Goal: Task Accomplishment & Management: Manage account settings

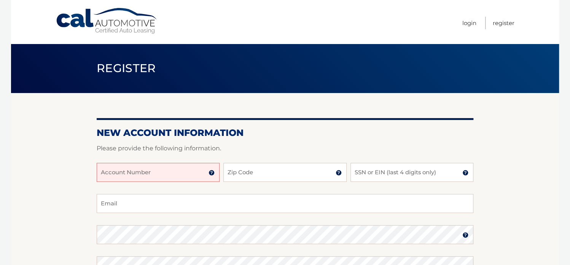
click at [167, 169] on input "Account Number" at bounding box center [158, 172] width 123 height 19
click at [128, 172] on input "Account Number" at bounding box center [158, 172] width 123 height 19
type input "44455980281"
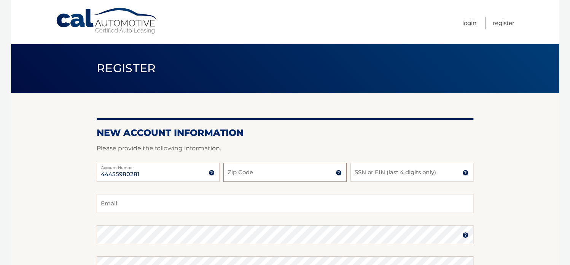
click at [248, 176] on input "Zip Code" at bounding box center [284, 172] width 123 height 19
type input "11758"
type input "christine.dileonardo@yahoo.com"
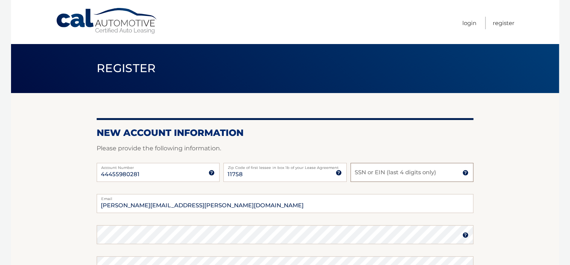
click at [363, 172] on input "SSN or EIN (last 4 digits only)" at bounding box center [411, 172] width 123 height 19
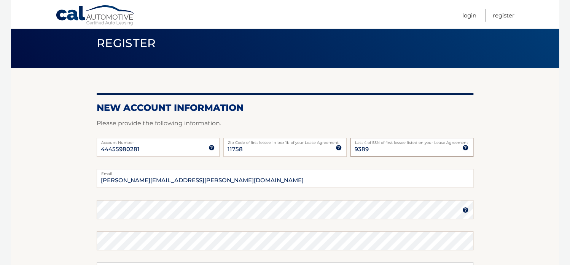
scroll to position [76, 0]
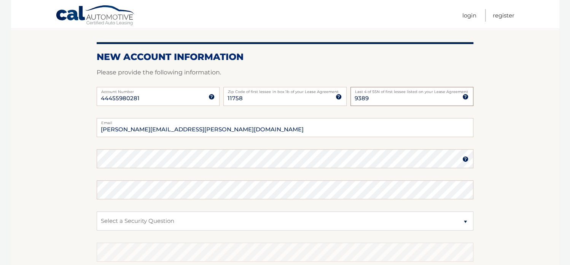
type input "9389"
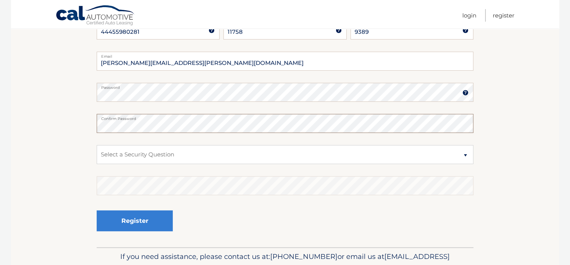
scroll to position [152, 0]
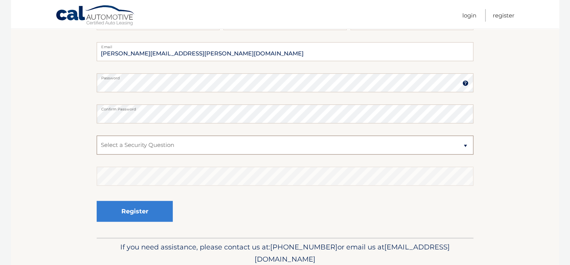
click at [138, 148] on select "Select a Security Question What was the name of your elementary school? What is…" at bounding box center [285, 145] width 377 height 19
select select "2"
click at [97, 136] on select "Select a Security Question What was the name of your elementary school? What is…" at bounding box center [285, 145] width 377 height 19
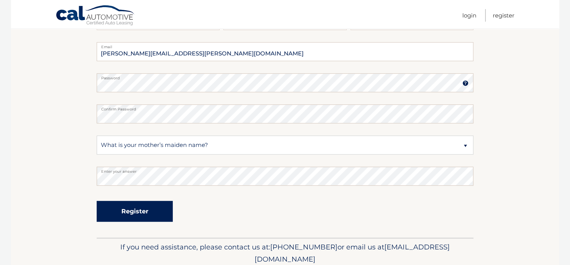
click at [149, 209] on button "Register" at bounding box center [135, 211] width 76 height 21
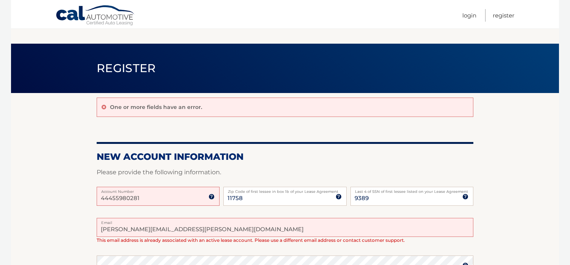
scroll to position [174, 0]
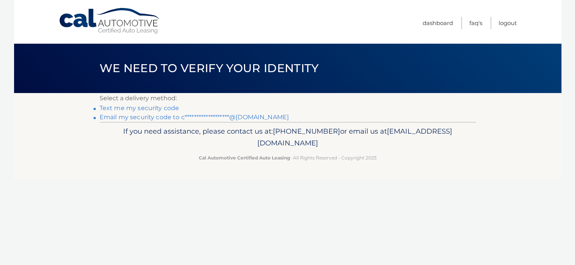
click at [148, 107] on link "Text me my security code" at bounding box center [140, 108] width 80 height 7
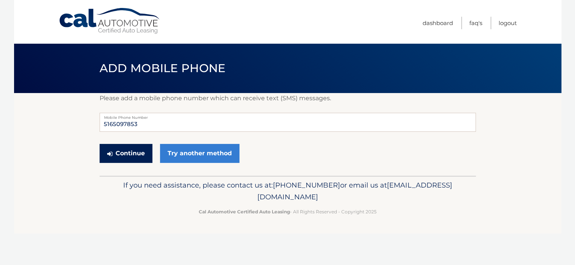
click at [126, 148] on button "Continue" at bounding box center [126, 153] width 53 height 19
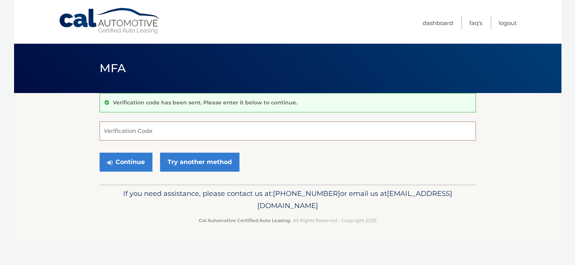
click at [143, 128] on input "Verification Code" at bounding box center [288, 131] width 377 height 19
type input "499894"
click at [129, 157] on button "Continue" at bounding box center [126, 162] width 53 height 19
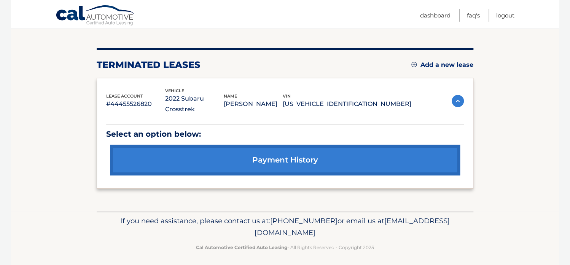
scroll to position [82, 0]
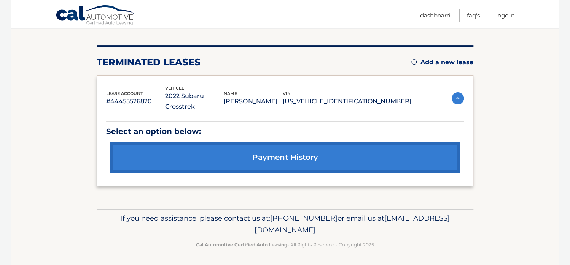
click at [440, 59] on link "Add a new lease" at bounding box center [442, 63] width 62 height 8
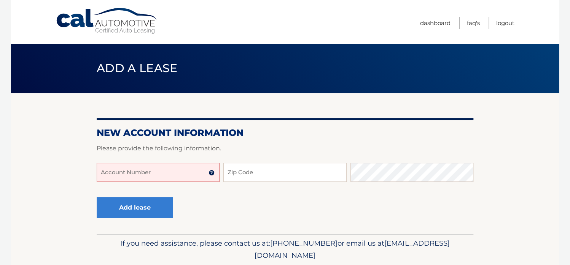
click at [128, 172] on input "Account Number" at bounding box center [158, 172] width 123 height 19
type input "44455980281"
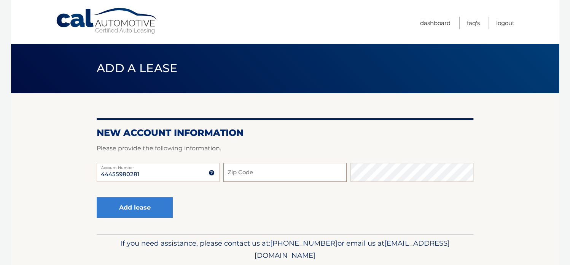
click at [248, 169] on input "Zip Code" at bounding box center [284, 172] width 123 height 19
type input "11758"
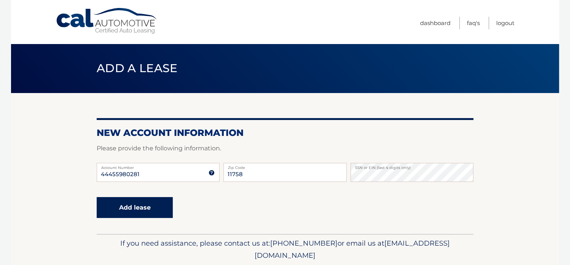
click at [121, 208] on button "Add lease" at bounding box center [135, 207] width 76 height 21
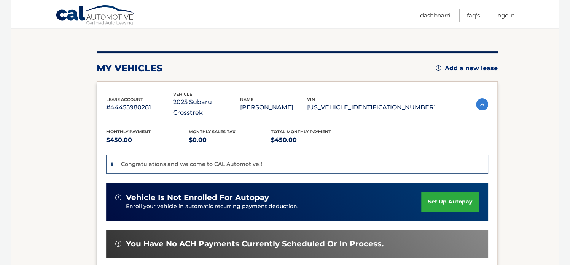
scroll to position [76, 0]
click at [437, 192] on link "set up autopay" at bounding box center [450, 202] width 58 height 20
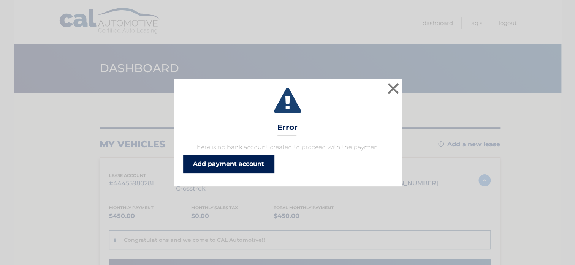
click at [218, 160] on link "Add payment account" at bounding box center [228, 164] width 91 height 18
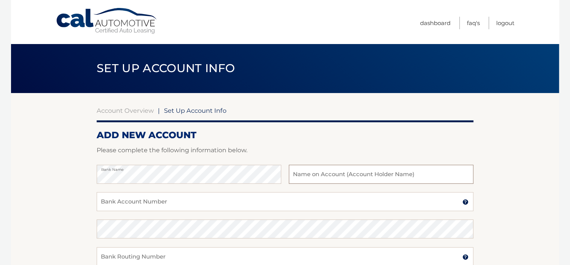
click at [299, 177] on input "text" at bounding box center [381, 174] width 184 height 19
type input "Christine DiLeonardo"
click at [134, 198] on input "Bank Account Number" at bounding box center [285, 201] width 377 height 19
type input "4246614443"
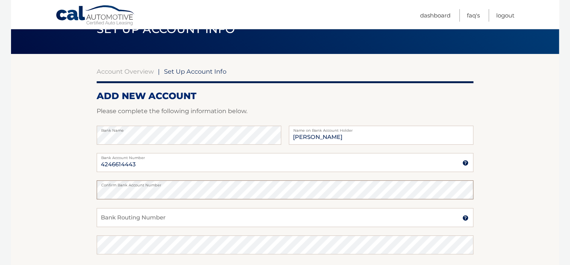
scroll to position [114, 0]
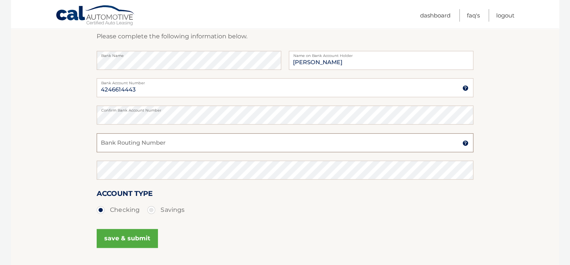
click at [114, 142] on input "Bank Routing Number" at bounding box center [285, 142] width 377 height 19
type input "026013673"
click at [118, 237] on button "save & submit" at bounding box center [127, 238] width 61 height 19
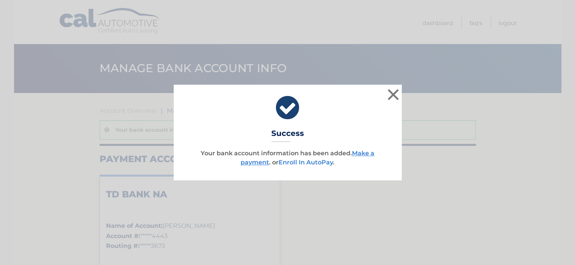
click at [314, 162] on link "Enroll In AutoPay" at bounding box center [306, 162] width 54 height 7
click at [394, 93] on button "×" at bounding box center [393, 94] width 15 height 15
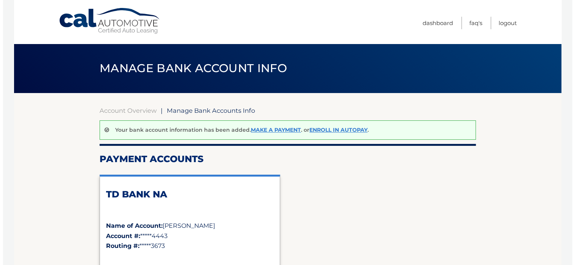
scroll to position [76, 0]
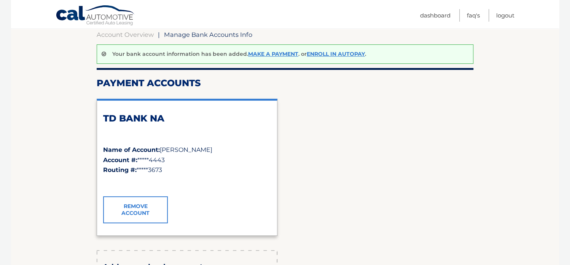
click at [138, 208] on link "Remove Account" at bounding box center [135, 210] width 65 height 27
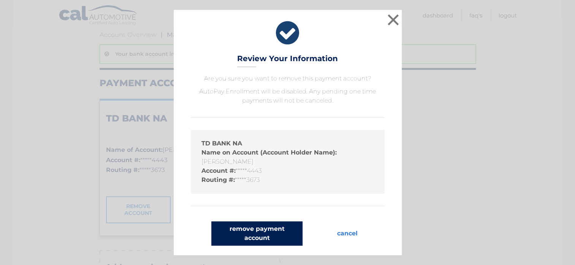
click at [271, 234] on button "remove payment account" at bounding box center [256, 234] width 91 height 24
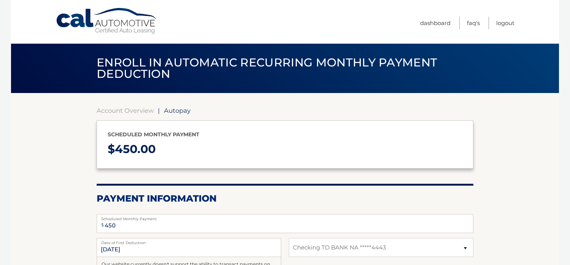
select select "ZWU3ZjE5Y2YtMDUyNC00NTM5LWEyMmEtNmZkYmQ3YzBmMjM5"
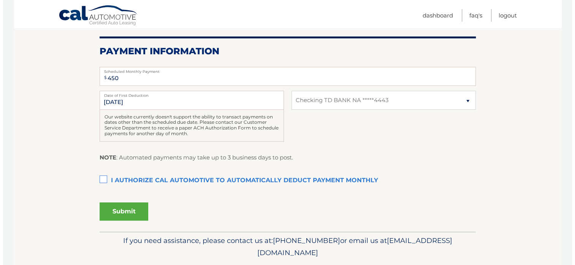
scroll to position [152, 0]
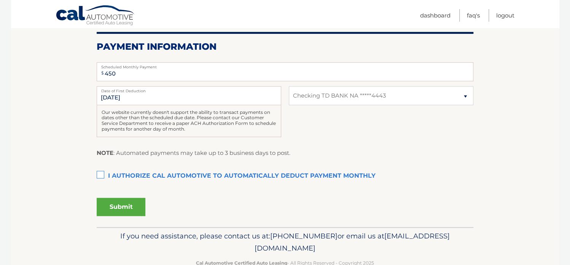
click at [99, 175] on label "I authorize cal automotive to automatically deduct payment monthly This checkbo…" at bounding box center [285, 176] width 377 height 15
click at [0, 0] on input "I authorize cal automotive to automatically deduct payment monthly This checkbo…" at bounding box center [0, 0] width 0 height 0
click at [122, 202] on button "Submit" at bounding box center [121, 207] width 49 height 18
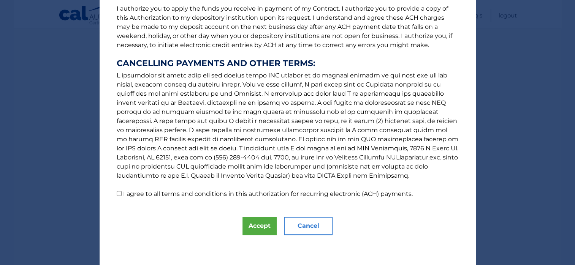
scroll to position [0, 0]
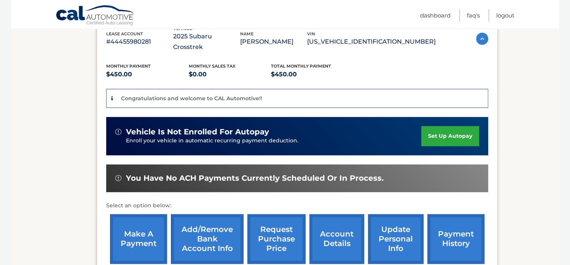
scroll to position [152, 0]
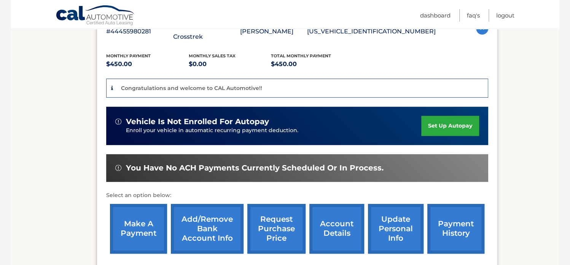
click at [434, 116] on link "set up autopay" at bounding box center [450, 126] width 58 height 20
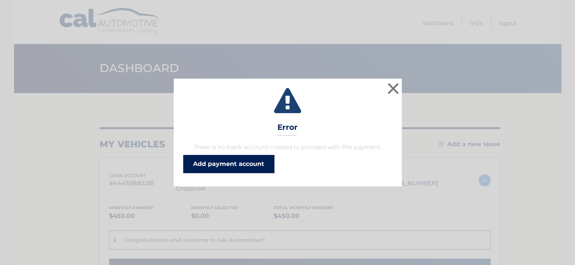
click at [222, 164] on link "Add payment account" at bounding box center [228, 164] width 91 height 18
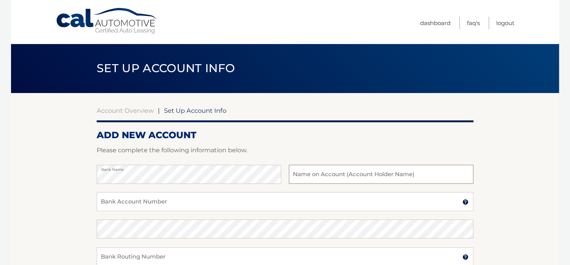
click at [316, 171] on input "text" at bounding box center [381, 174] width 184 height 19
type input "[PERSON_NAME]"
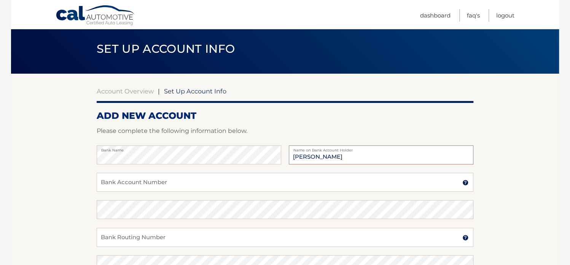
scroll to position [38, 0]
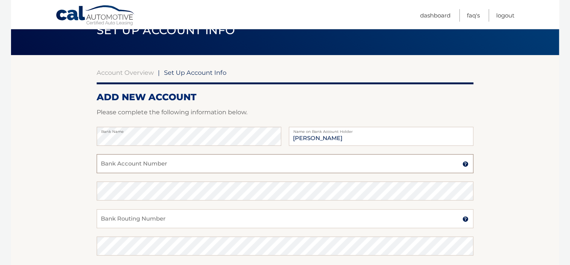
click at [148, 163] on input "Bank Account Number" at bounding box center [285, 163] width 377 height 19
type input "4375837700"
click at [110, 220] on input "Bank Routing Number" at bounding box center [285, 219] width 377 height 19
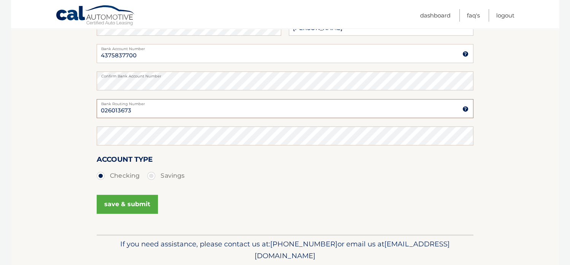
scroll to position [152, 0]
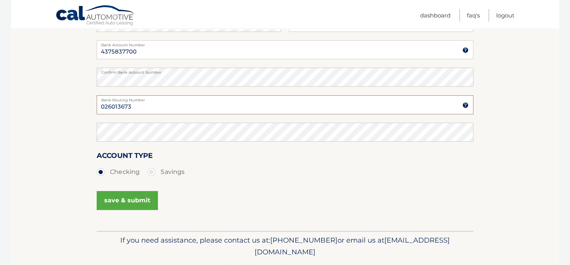
type input "026013673"
click at [121, 198] on button "save & submit" at bounding box center [127, 200] width 61 height 19
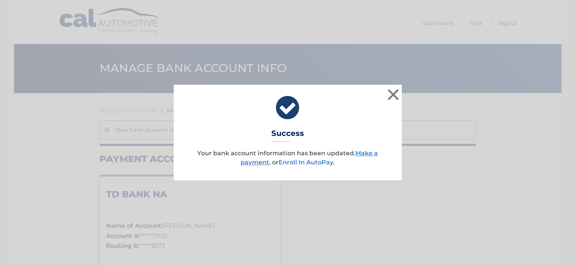
click at [307, 160] on link "Enroll In AutoPay" at bounding box center [306, 162] width 54 height 7
click at [394, 93] on button "×" at bounding box center [393, 94] width 15 height 15
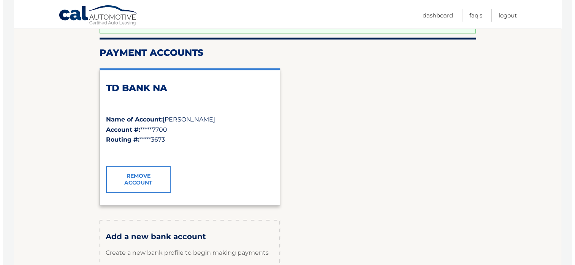
scroll to position [114, 0]
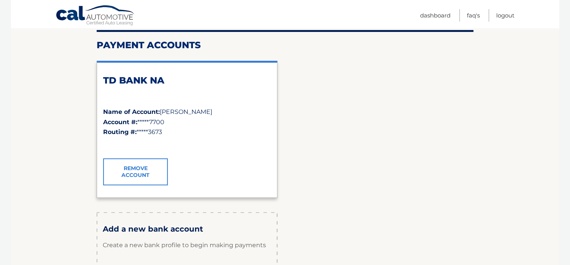
click at [141, 172] on link "Remove Account" at bounding box center [135, 172] width 65 height 27
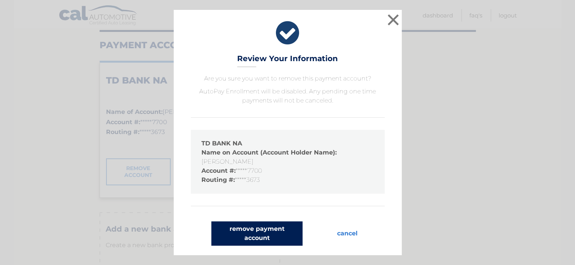
click at [249, 234] on button "remove payment account" at bounding box center [256, 234] width 91 height 24
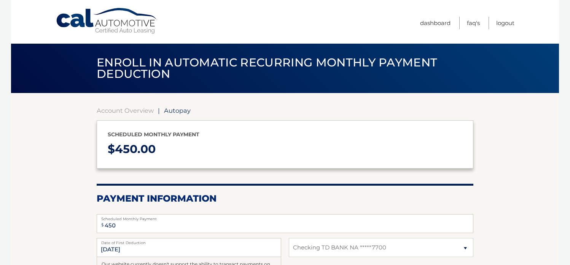
select select "NzBjNGY0MTctYzcxNy00N2ZiLTg1ZGItZjMwZmQ5OGI3MDRk"
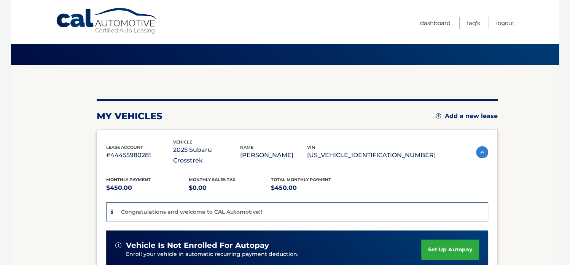
scroll to position [114, 0]
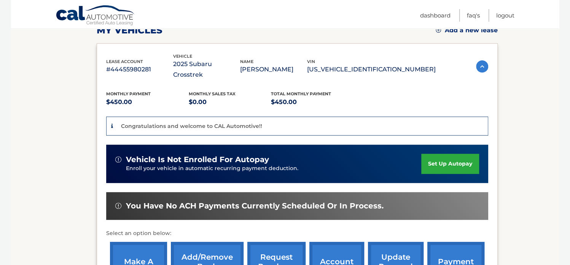
click at [443, 154] on link "set up autopay" at bounding box center [450, 164] width 58 height 20
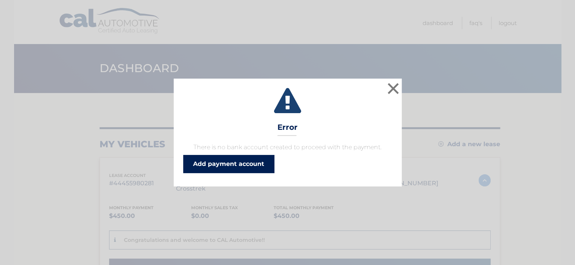
click at [228, 165] on link "Add payment account" at bounding box center [228, 164] width 91 height 18
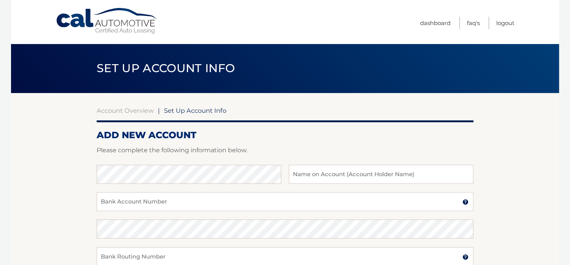
scroll to position [38, 0]
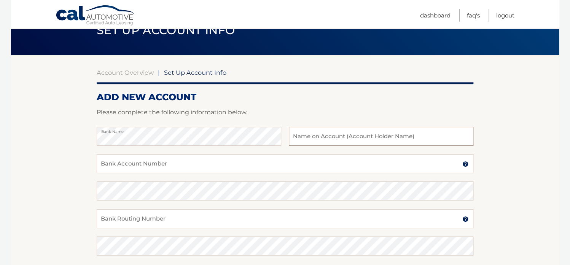
click at [306, 138] on input "text" at bounding box center [381, 136] width 184 height 19
type input "[PERSON_NAME]"
click at [187, 162] on input "Bank Account Number" at bounding box center [285, 163] width 377 height 19
type input "4383193110"
click at [119, 216] on input "Bank Routing Number" at bounding box center [285, 219] width 377 height 19
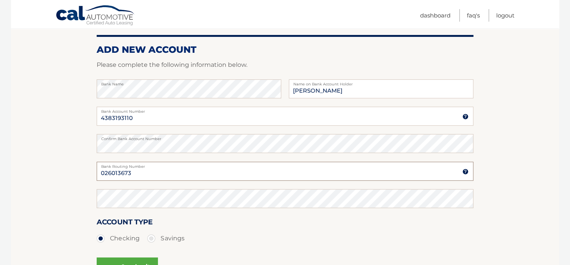
scroll to position [114, 0]
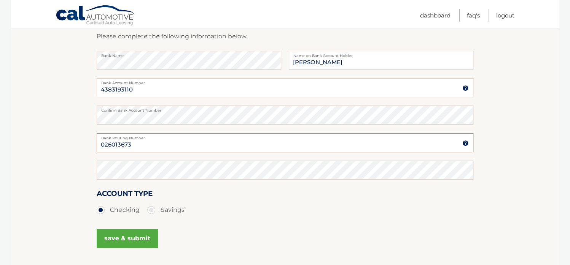
type input "026013673"
click at [128, 241] on button "save & submit" at bounding box center [127, 238] width 61 height 19
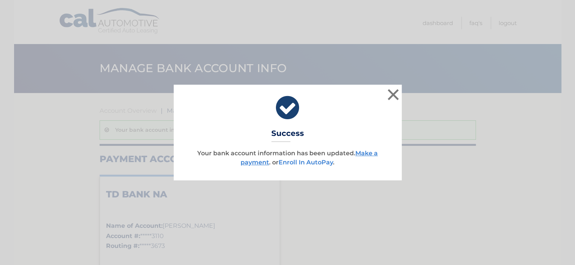
click at [316, 161] on link "Enroll In AutoPay" at bounding box center [306, 162] width 54 height 7
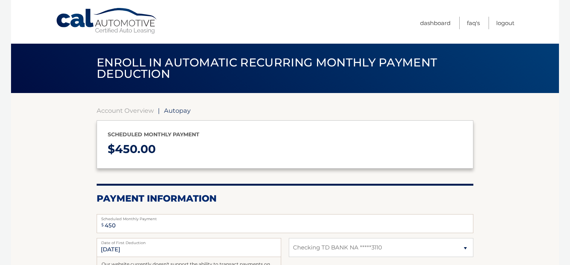
select select "NjFmMTVmMDQtN2M1OC00ZTk4LTgzMjAtZDA1ZTcyOTJlNTU0"
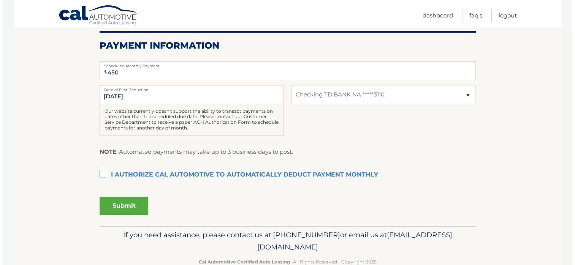
scroll to position [171, 0]
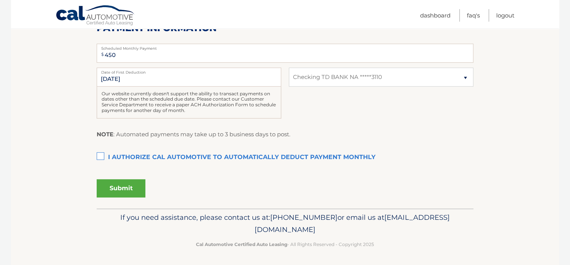
click at [100, 155] on label "I authorize cal automotive to automatically deduct payment monthly This checkbo…" at bounding box center [285, 157] width 377 height 15
click at [0, 0] on input "I authorize cal automotive to automatically deduct payment monthly This checkbo…" at bounding box center [0, 0] width 0 height 0
click at [112, 189] on button "Submit" at bounding box center [121, 189] width 49 height 18
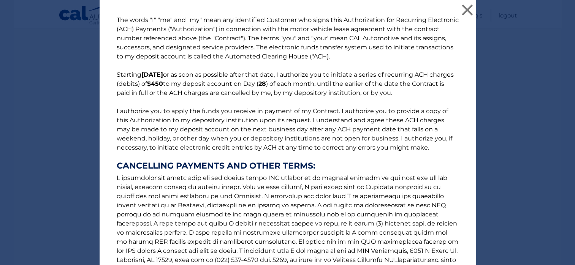
scroll to position [103, 0]
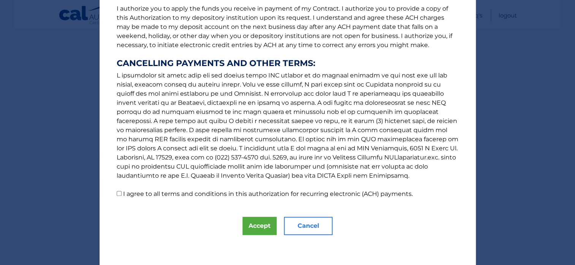
click at [117, 194] on input "I agree to all terms and conditions in this authorization for recurring electro…" at bounding box center [119, 193] width 5 height 5
checkbox input "true"
click at [257, 224] on button "Accept" at bounding box center [260, 226] width 34 height 18
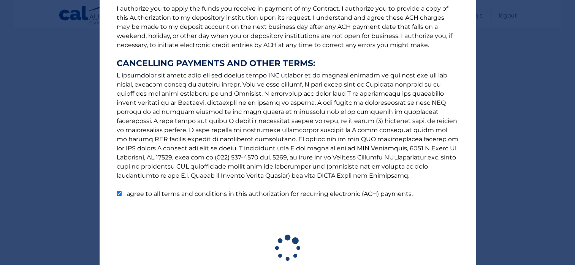
scroll to position [149, 0]
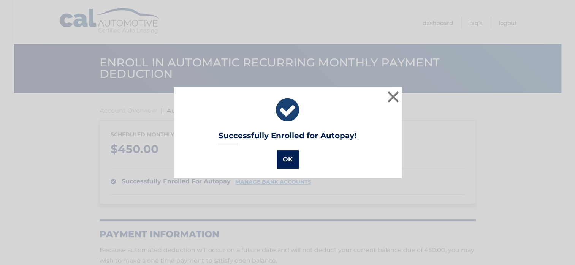
click at [282, 159] on button "OK" at bounding box center [288, 160] width 22 height 18
